Goal: Navigation & Orientation: Find specific page/section

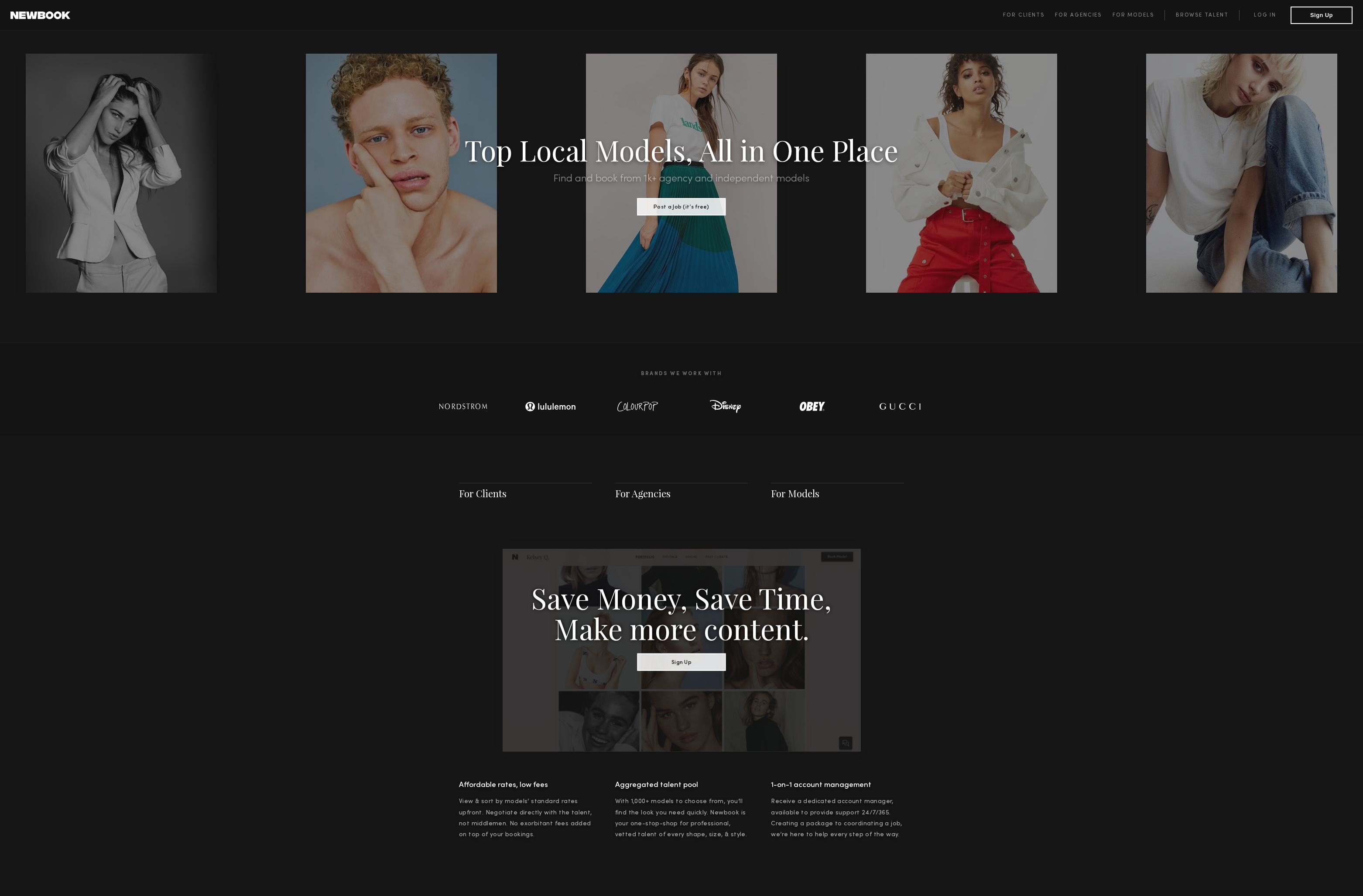
click at [1262, 4] on header "For Clients For Agencies For Models Browse Talent Log in Sign Up ☰" at bounding box center [682, 15] width 1363 height 31
click at [1260, 16] on link "Log in" at bounding box center [1265, 15] width 51 height 11
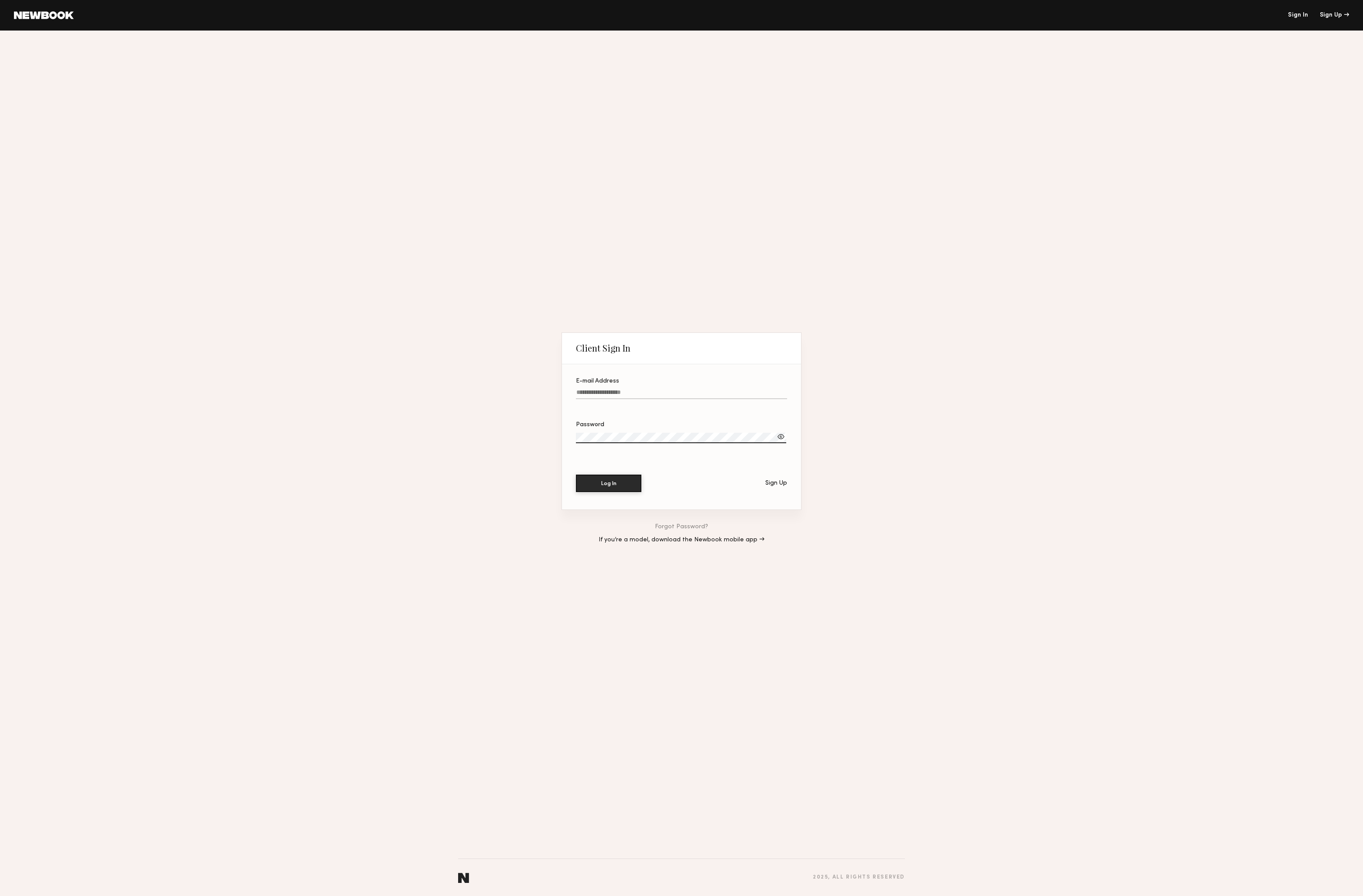
type input "**********"
click at [609, 483] on button "Log In" at bounding box center [608, 483] width 66 height 17
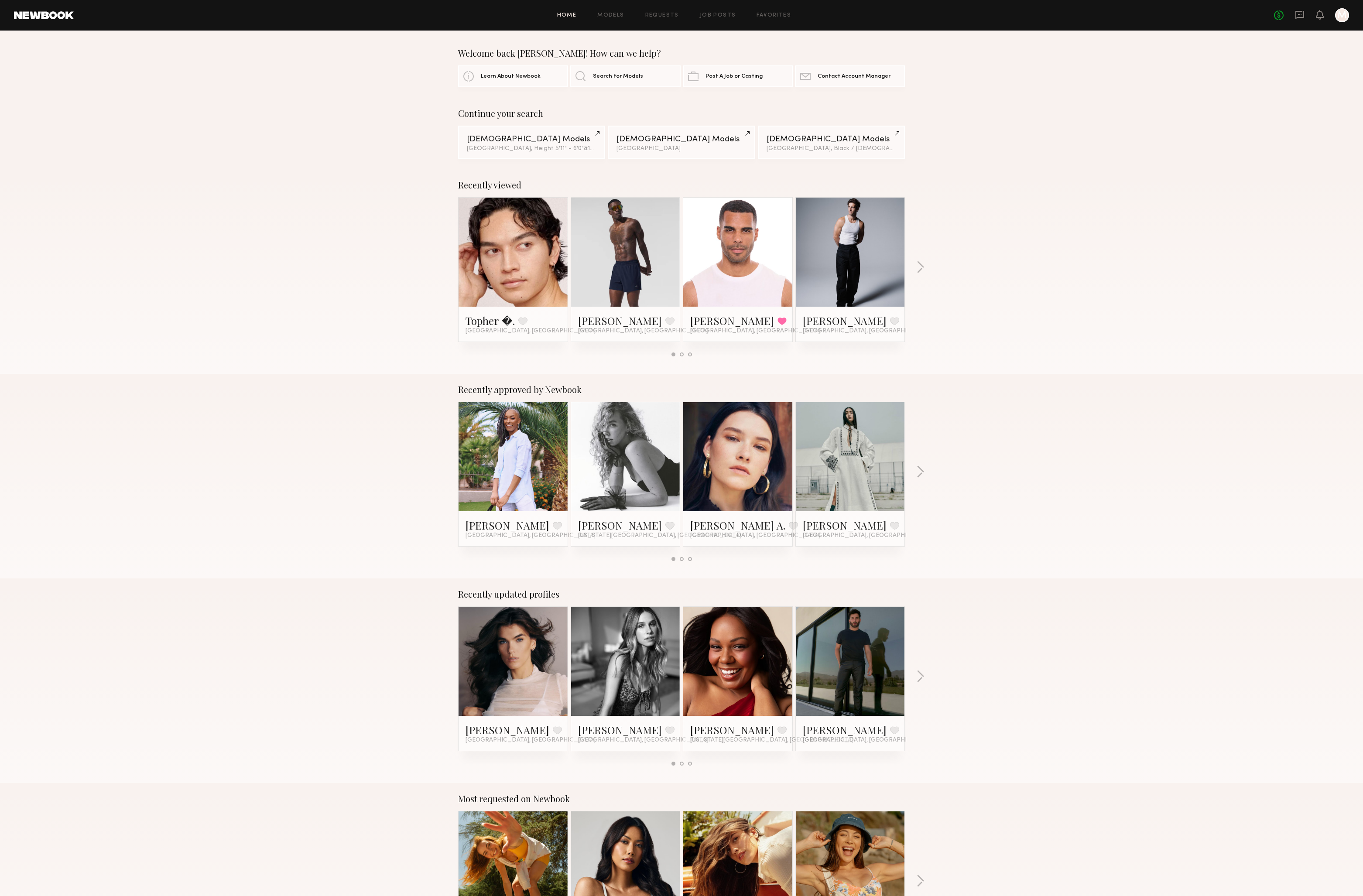
click at [750, 465] on link at bounding box center [738, 456] width 53 height 109
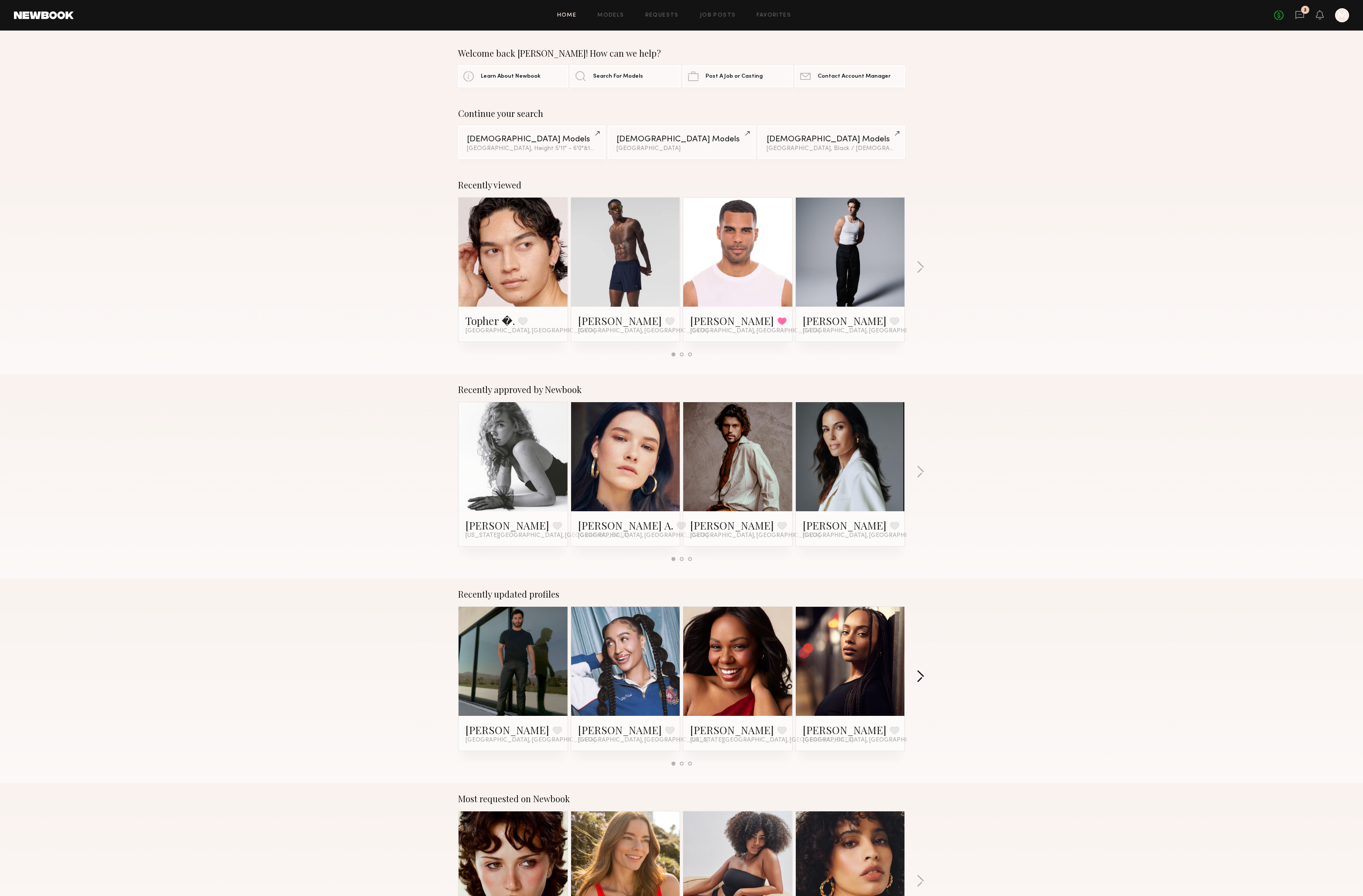
click at [920, 676] on button "button" at bounding box center [921, 677] width 8 height 14
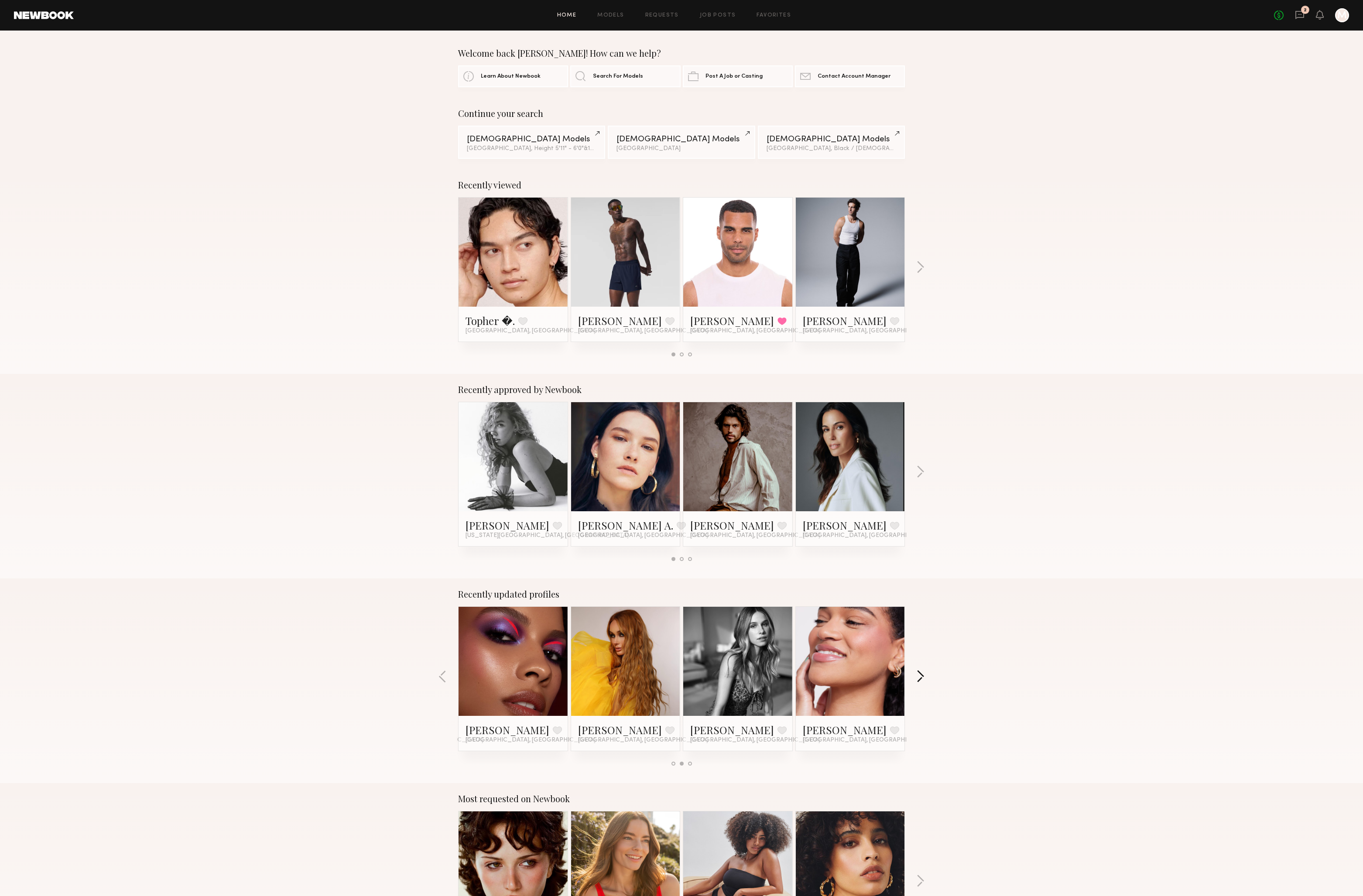
click at [920, 676] on button "button" at bounding box center [921, 677] width 8 height 14
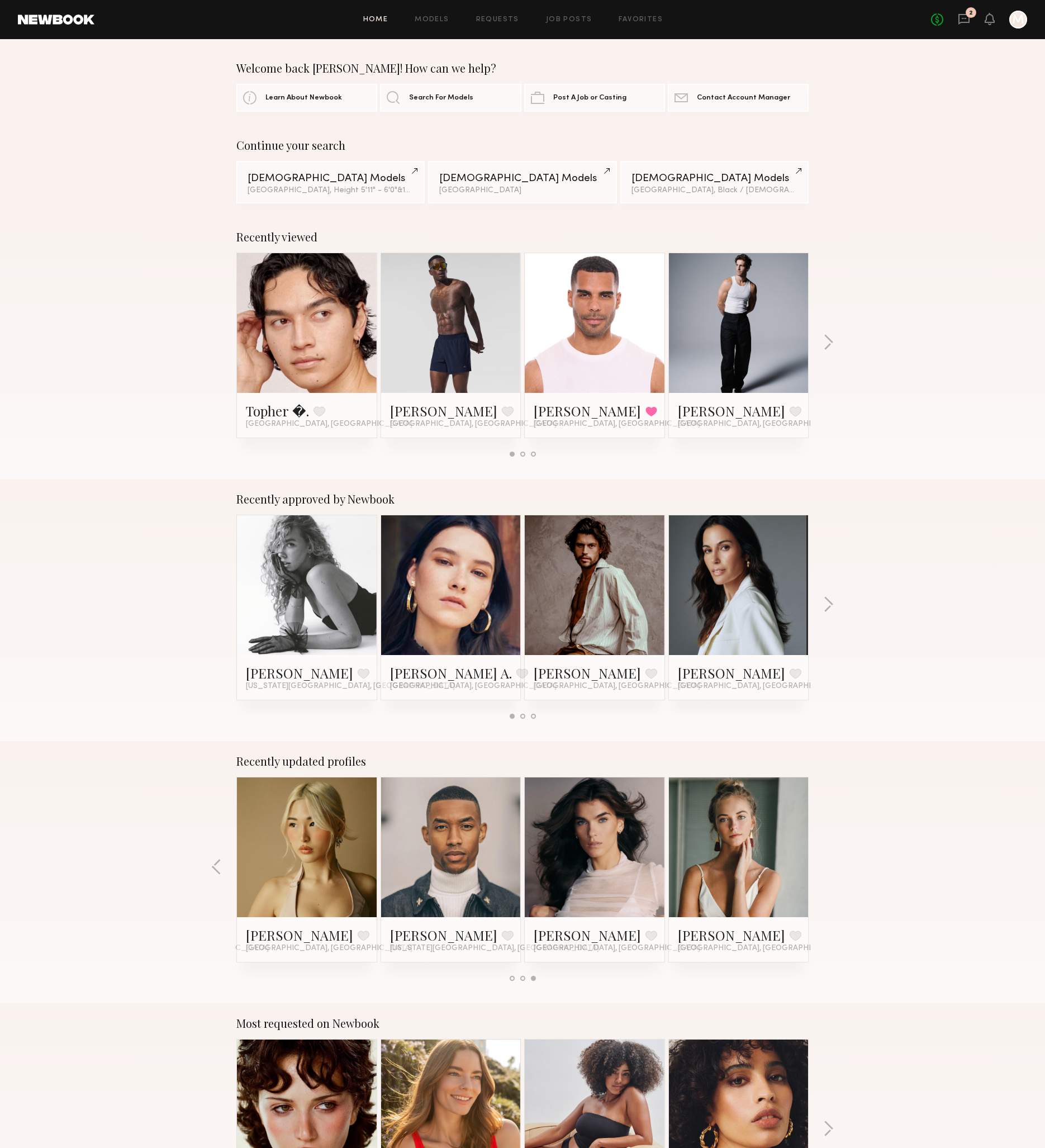
click at [902, 687] on div "Recently approved by Newbook [PERSON_NAME] Favorite [US_STATE][GEOGRAPHIC_DATA]…" at bounding box center [522, 610] width 1045 height 262
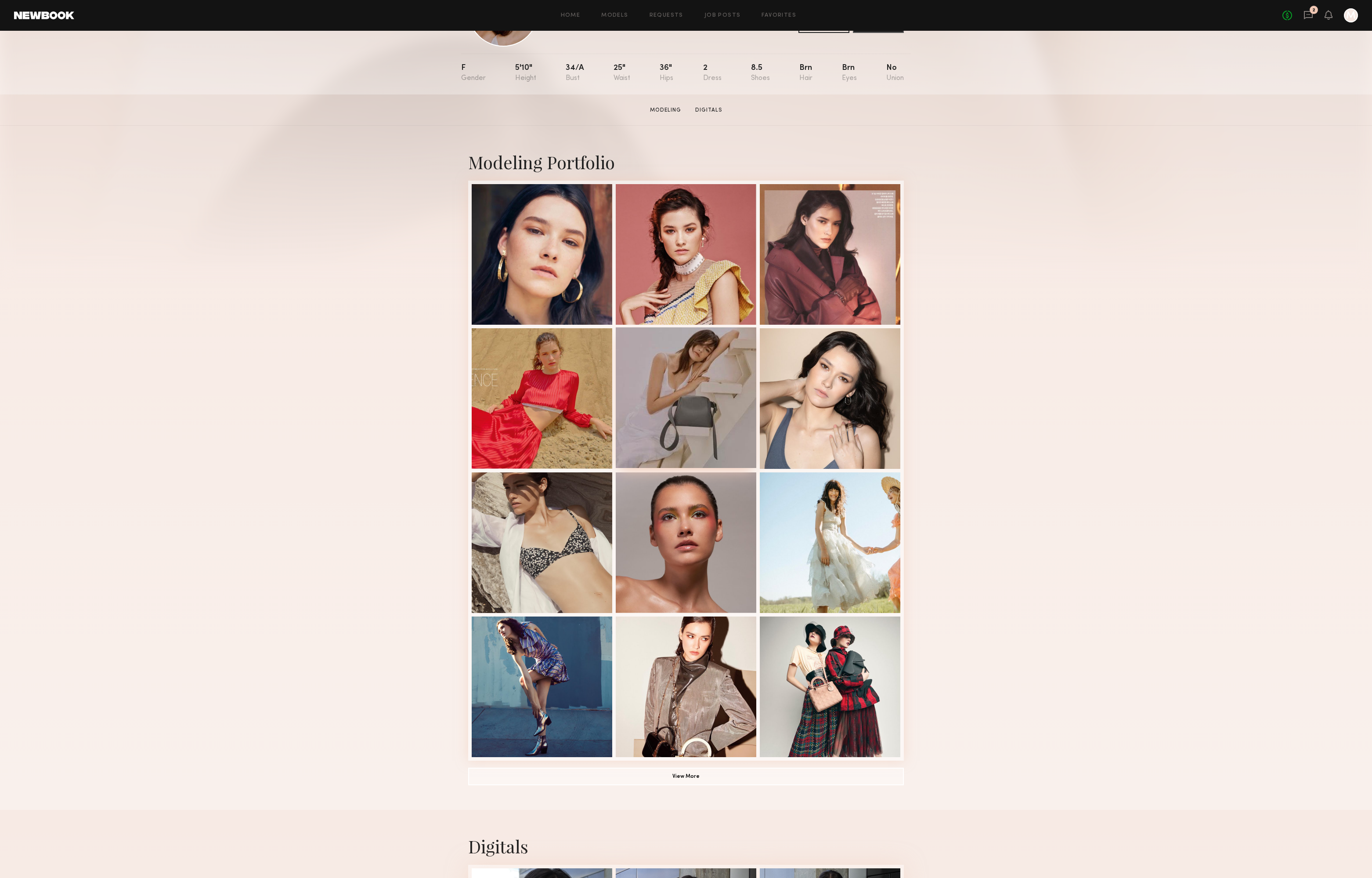
scroll to position [238, 0]
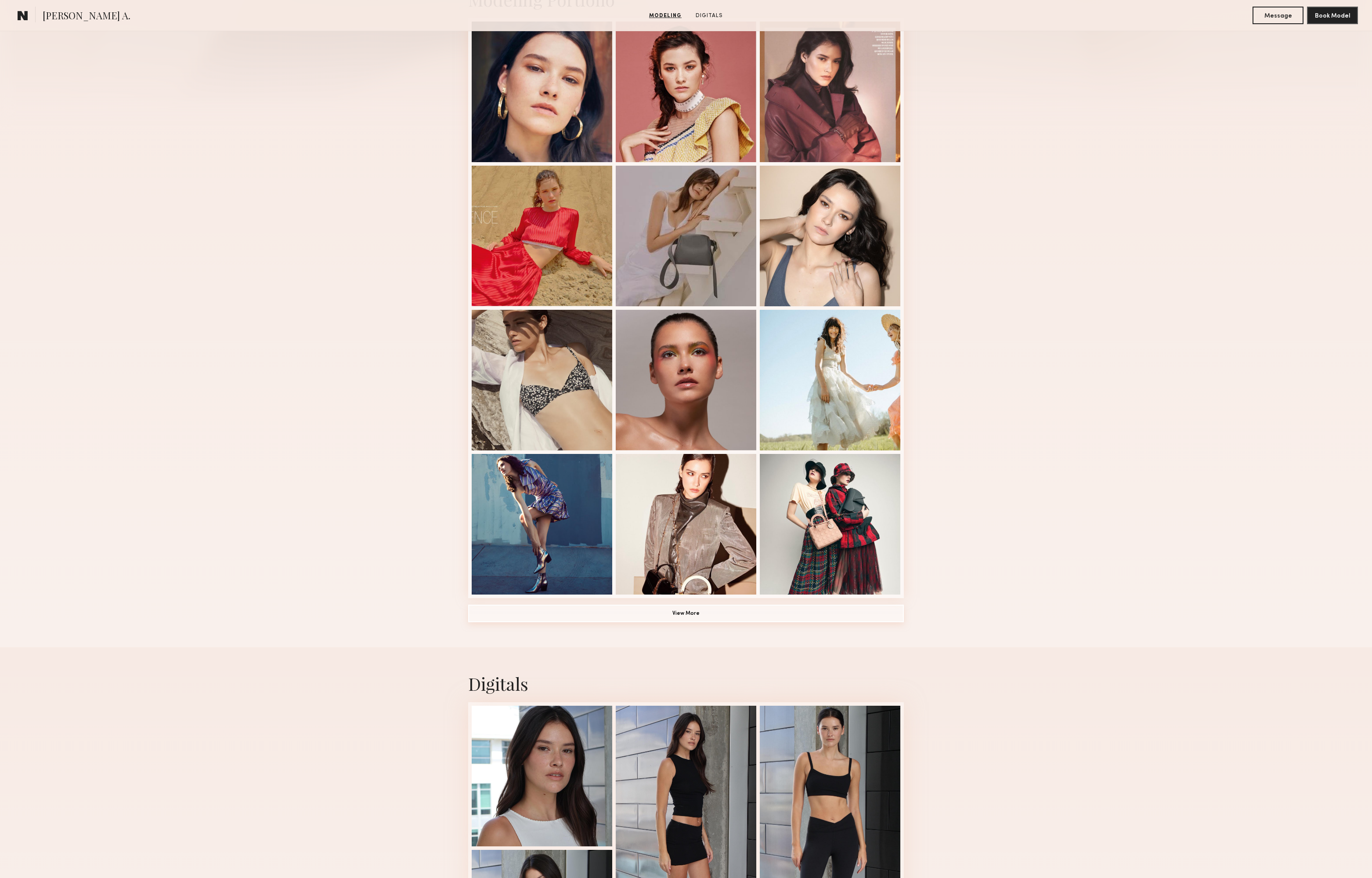
click at [683, 622] on button "View More" at bounding box center [686, 613] width 436 height 18
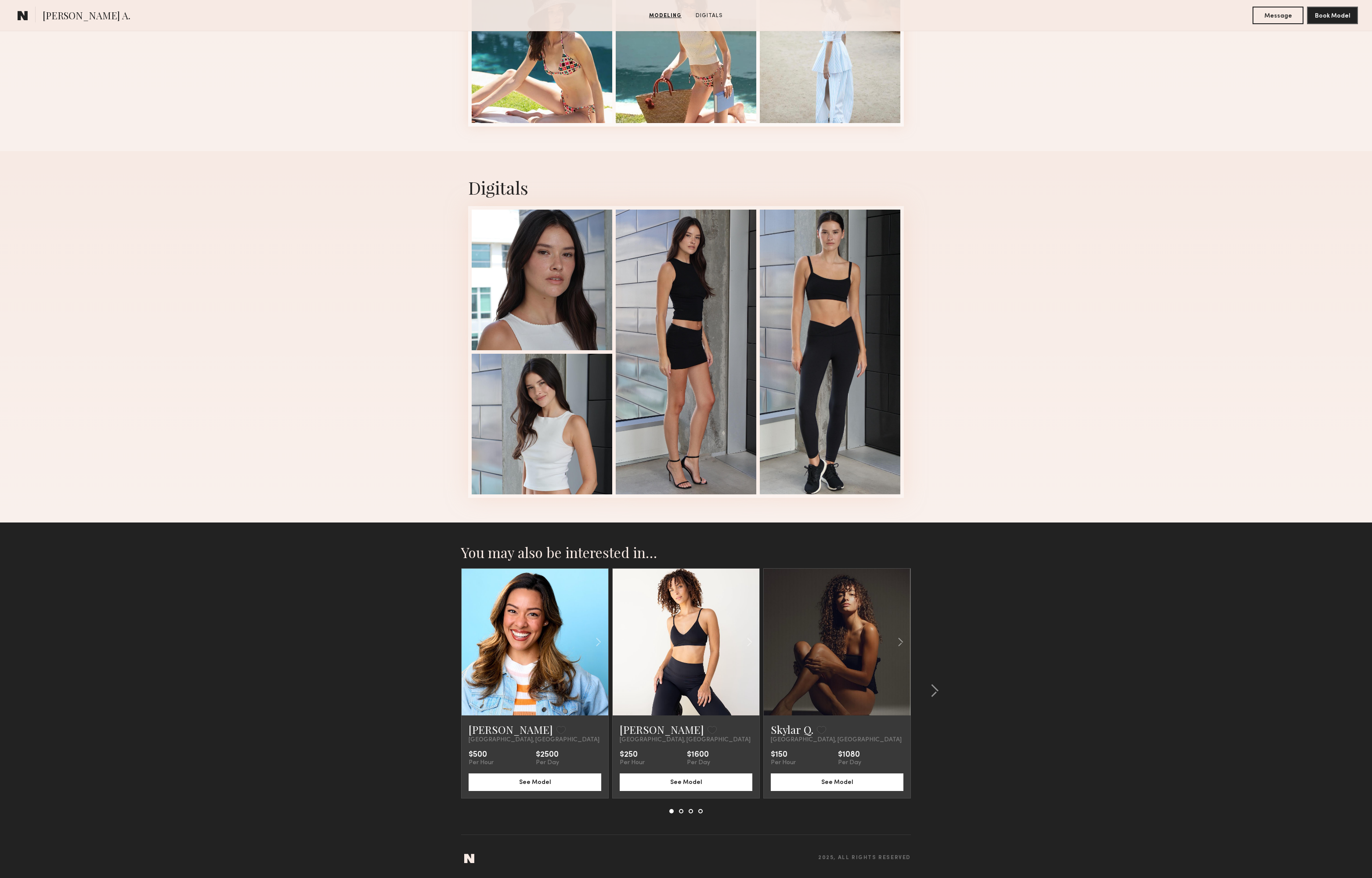
scroll to position [1313, 0]
